Goal: Task Accomplishment & Management: Complete application form

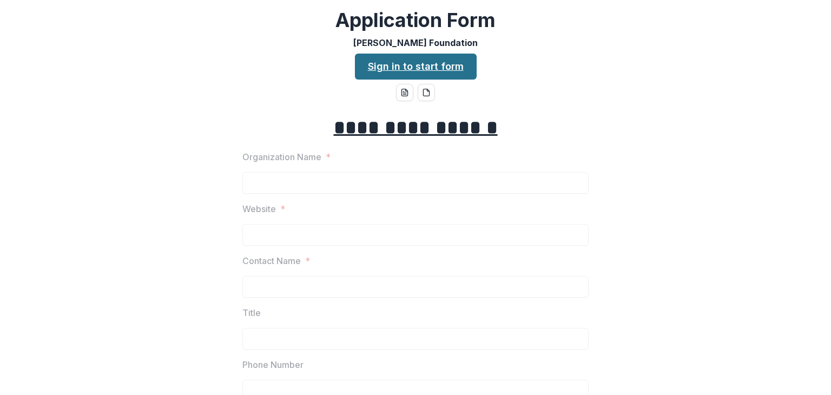
click at [421, 68] on link "Sign in to start form" at bounding box center [416, 67] width 122 height 26
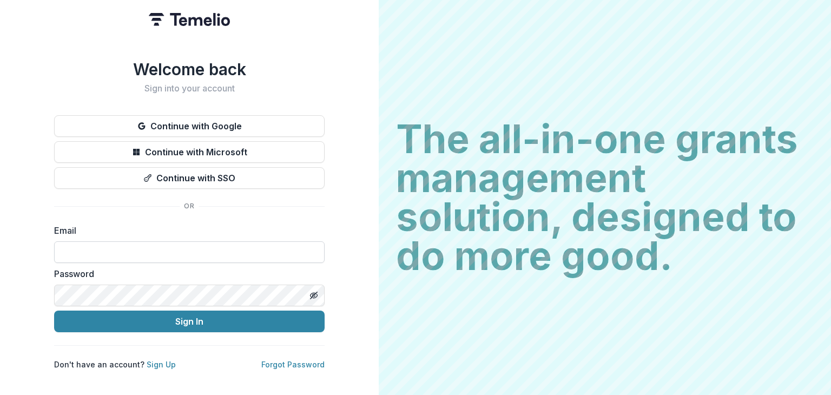
click at [154, 246] on input at bounding box center [189, 252] width 270 height 22
type input "**********"
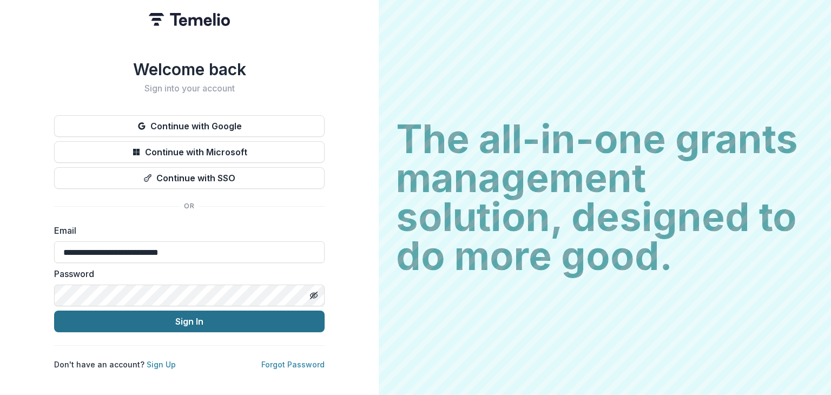
click at [186, 321] on button "Sign In" at bounding box center [189, 321] width 270 height 22
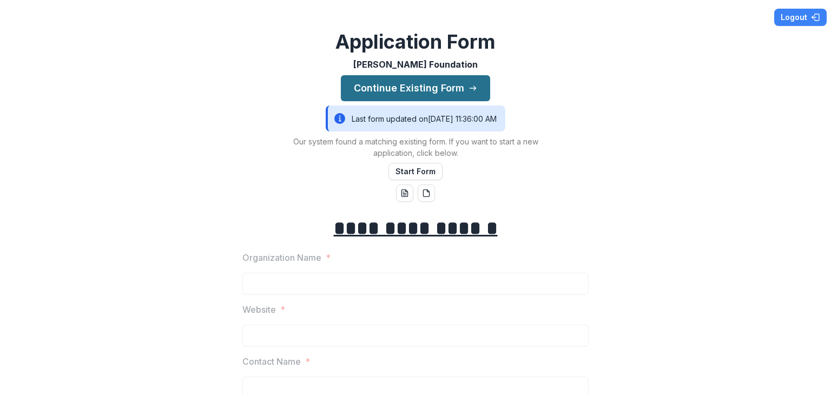
click at [431, 89] on button "Continue Existing Form" at bounding box center [415, 88] width 149 height 26
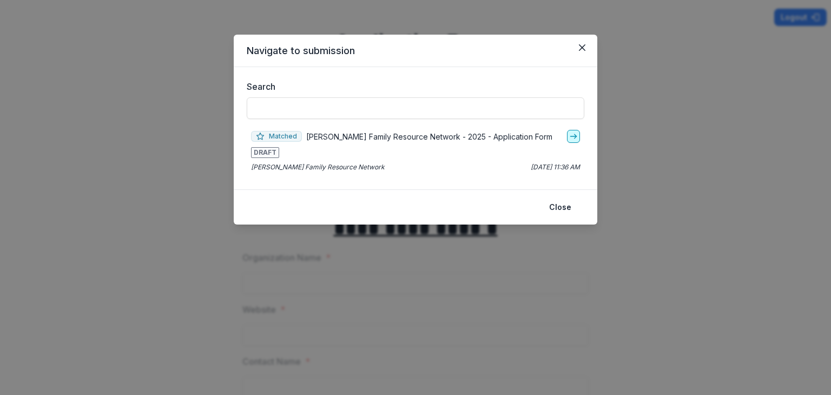
click at [571, 139] on icon "go-to" at bounding box center [573, 136] width 9 height 9
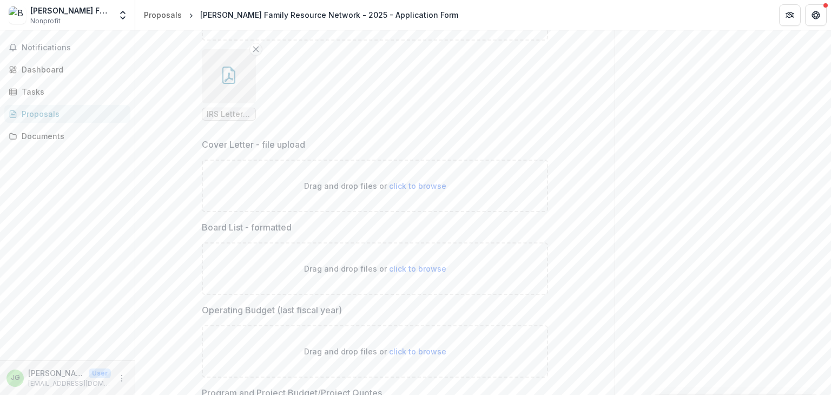
scroll to position [3418, 0]
click at [119, 373] on button "More" at bounding box center [121, 378] width 13 height 13
click at [179, 373] on button "Logout" at bounding box center [193, 372] width 116 height 18
